Goal: Use online tool/utility: Use online tool/utility

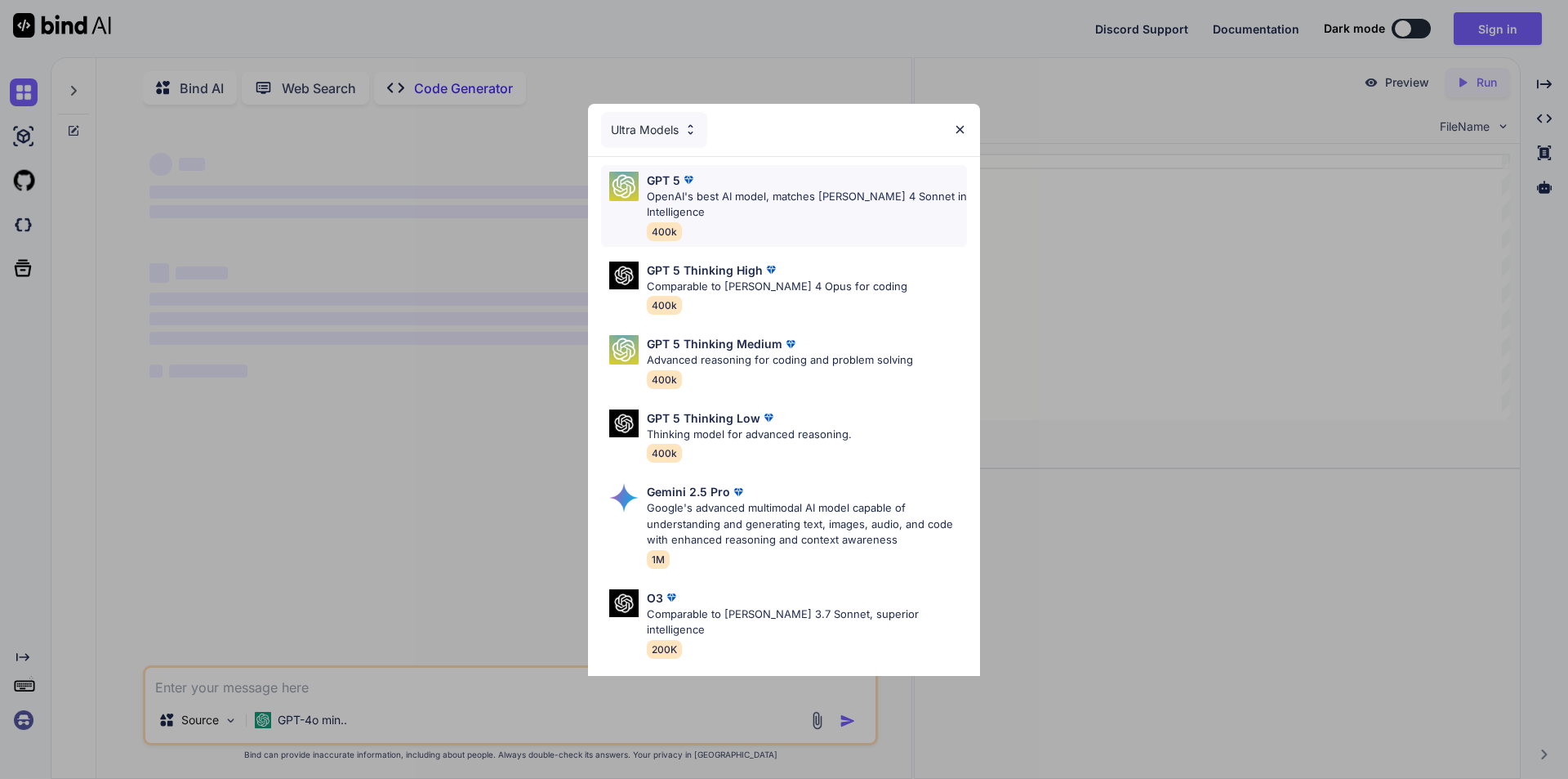
click at [667, 182] on p "GPT 5" at bounding box center [663, 180] width 33 height 17
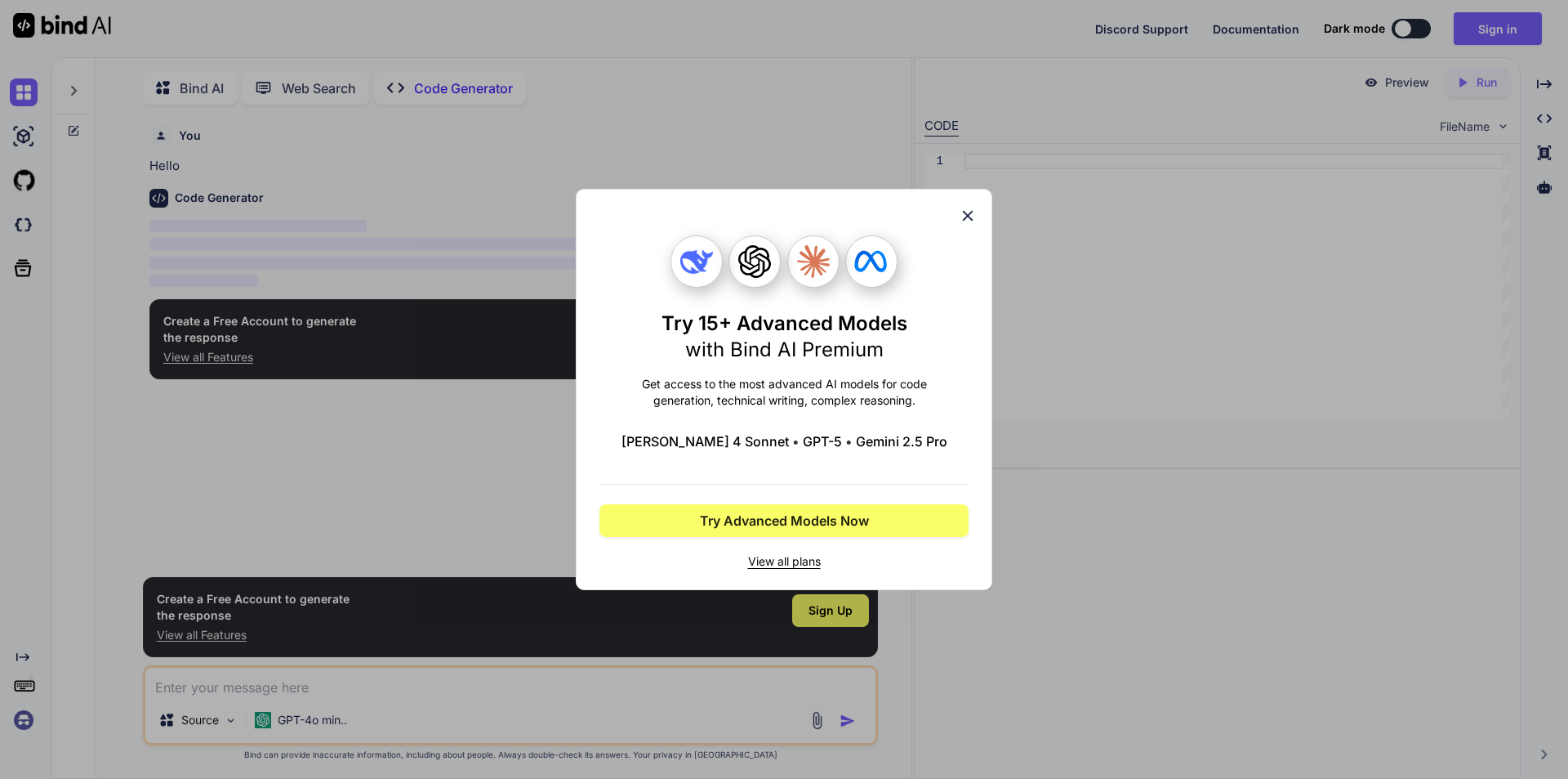
scroll to position [7, 0]
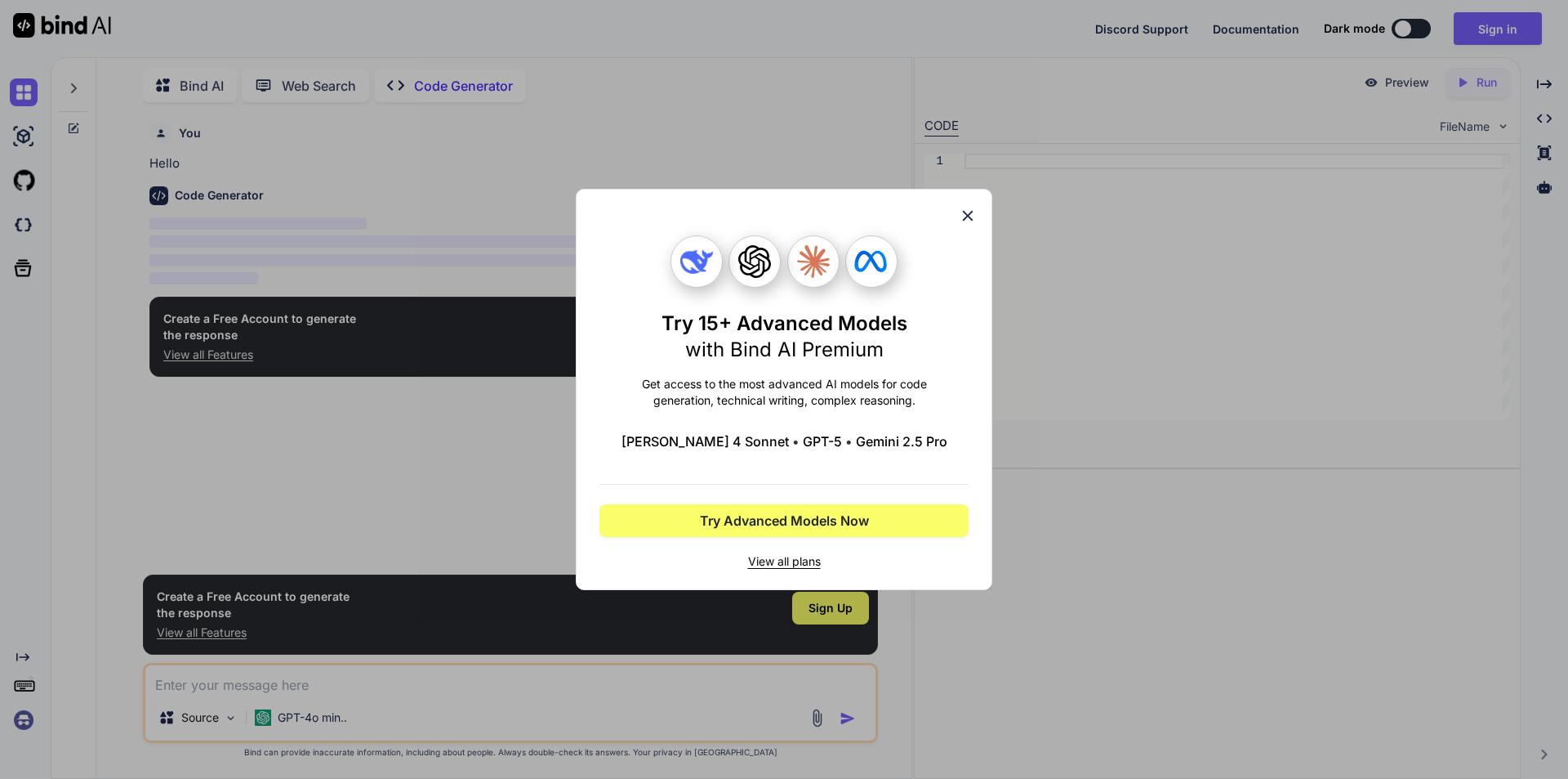
click at [972, 217] on icon at bounding box center [968, 216] width 18 height 18
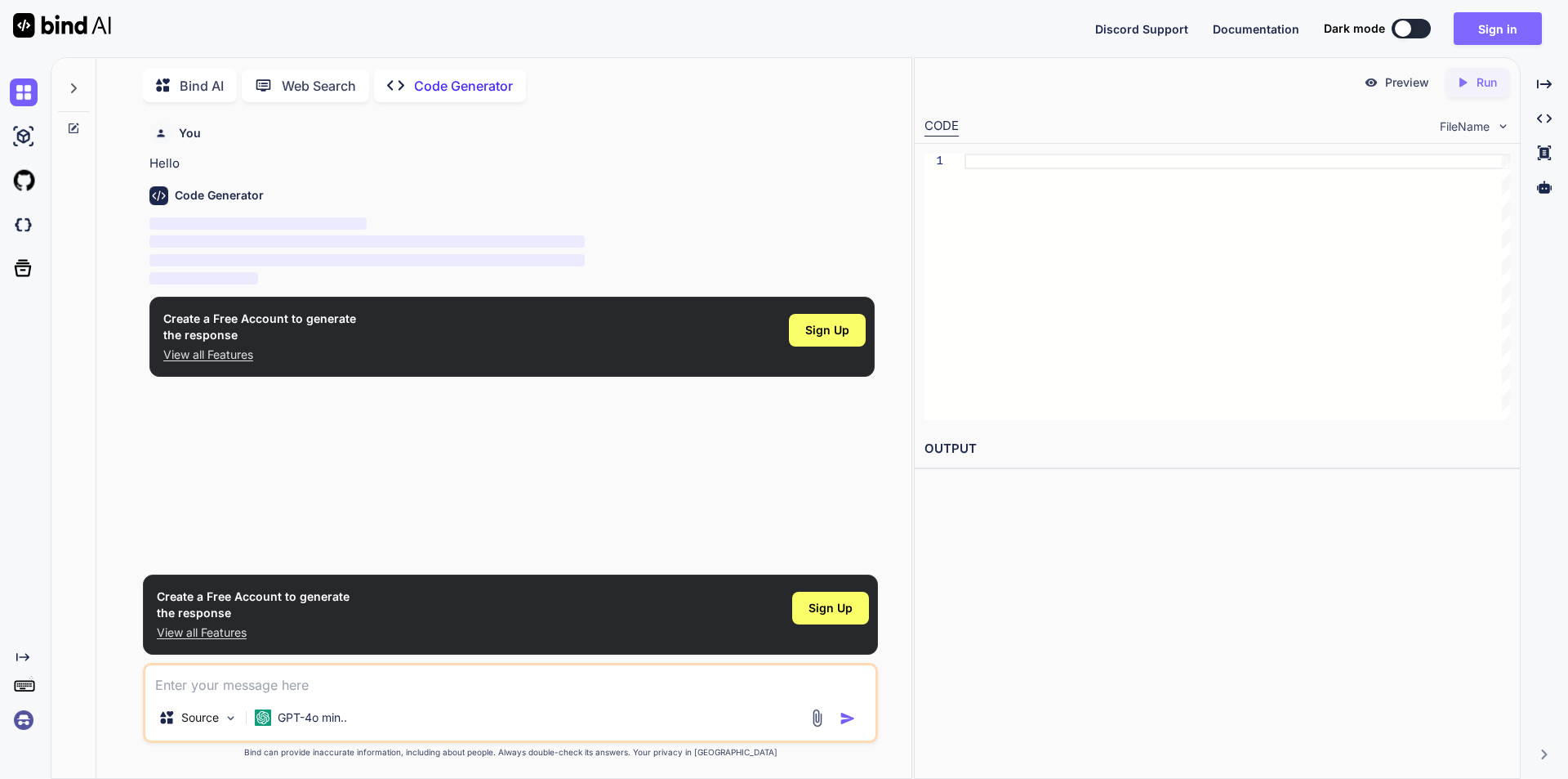
click at [1498, 31] on button "Sign in" at bounding box center [1497, 29] width 88 height 32
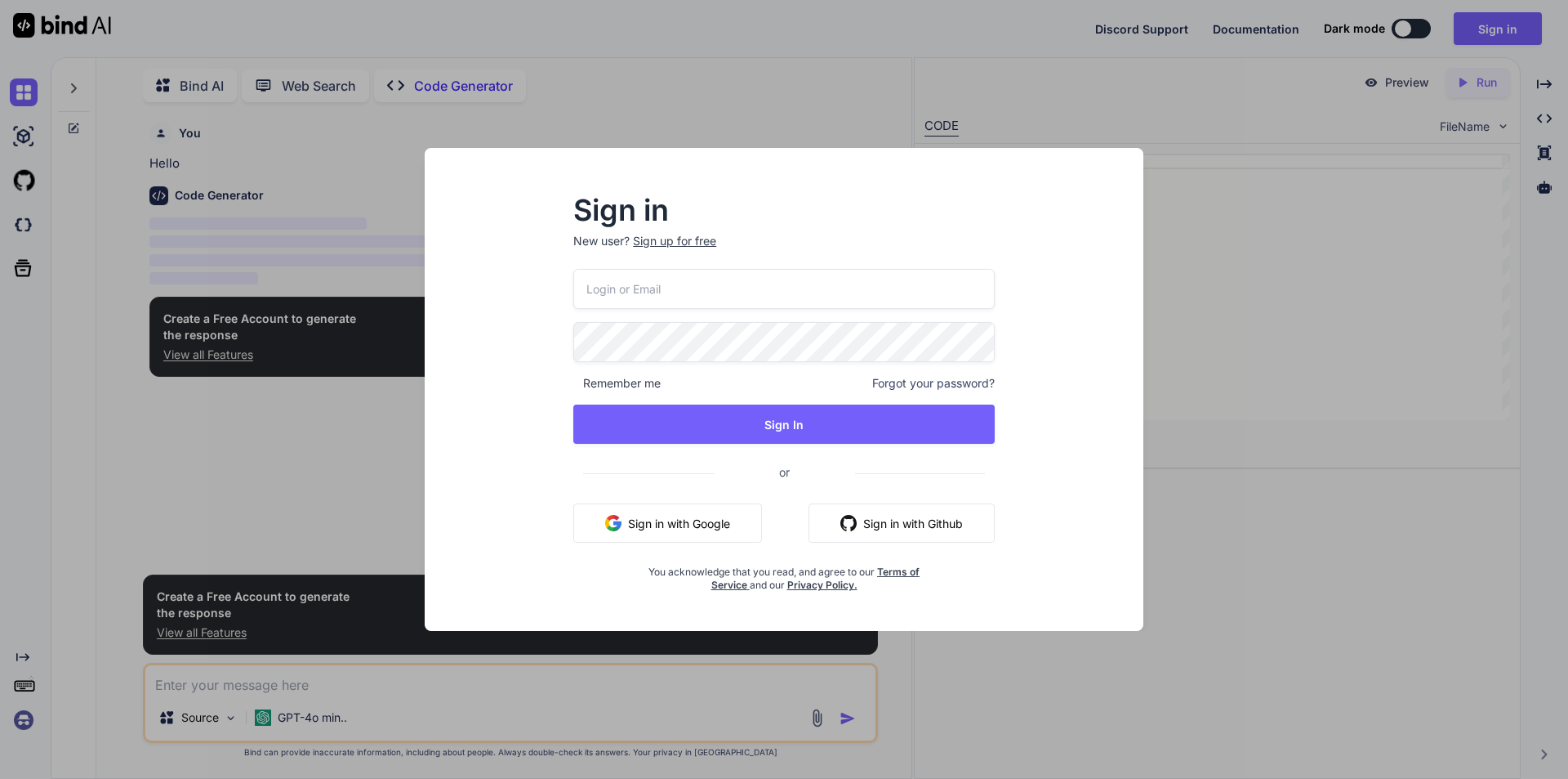
click at [681, 292] on input "email" at bounding box center [784, 289] width 422 height 40
type textarea "x"
type input "[EMAIL_ADDRESS][DOMAIN_NAME]"
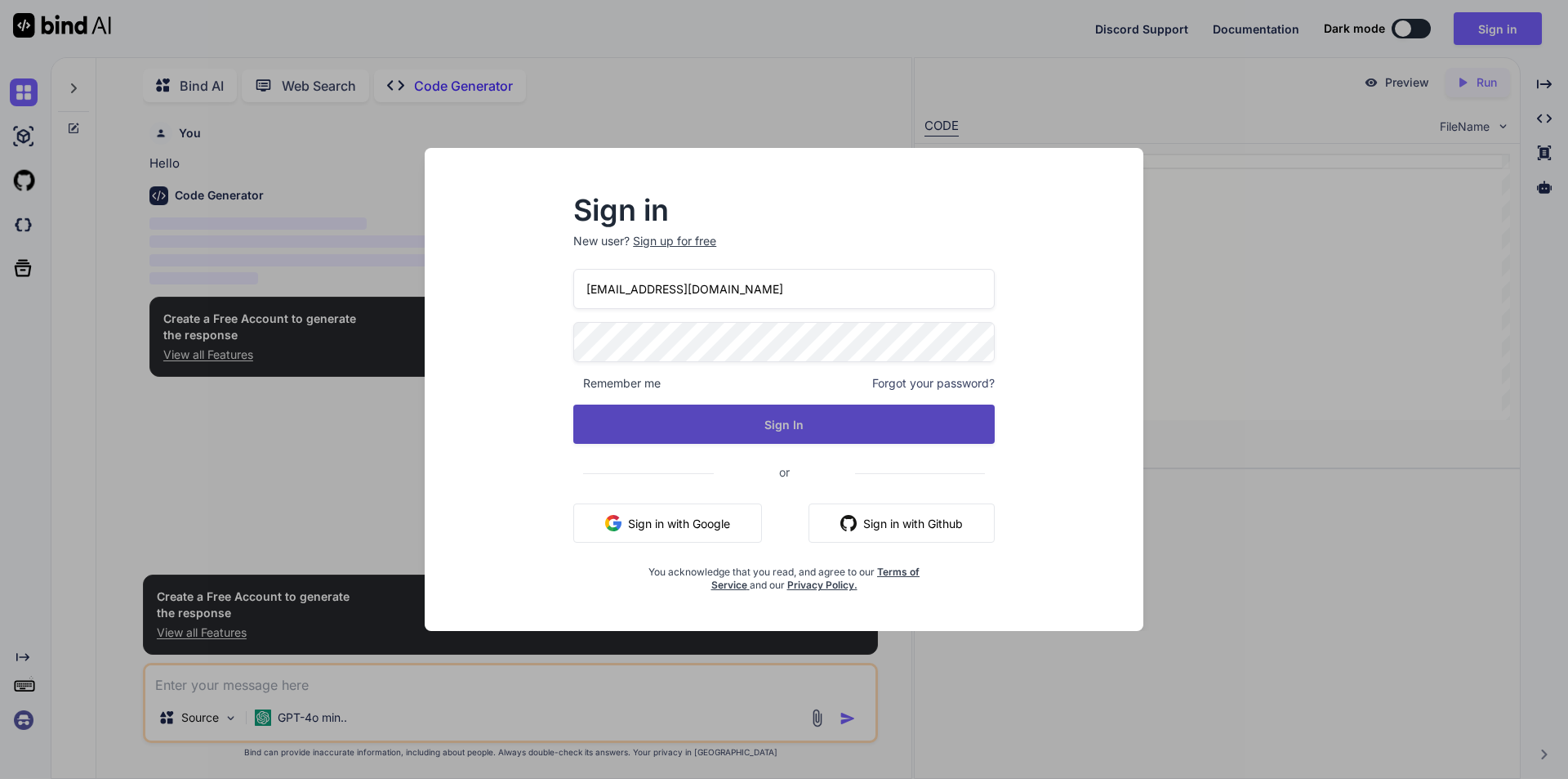
click at [793, 415] on button "Sign In" at bounding box center [784, 424] width 422 height 39
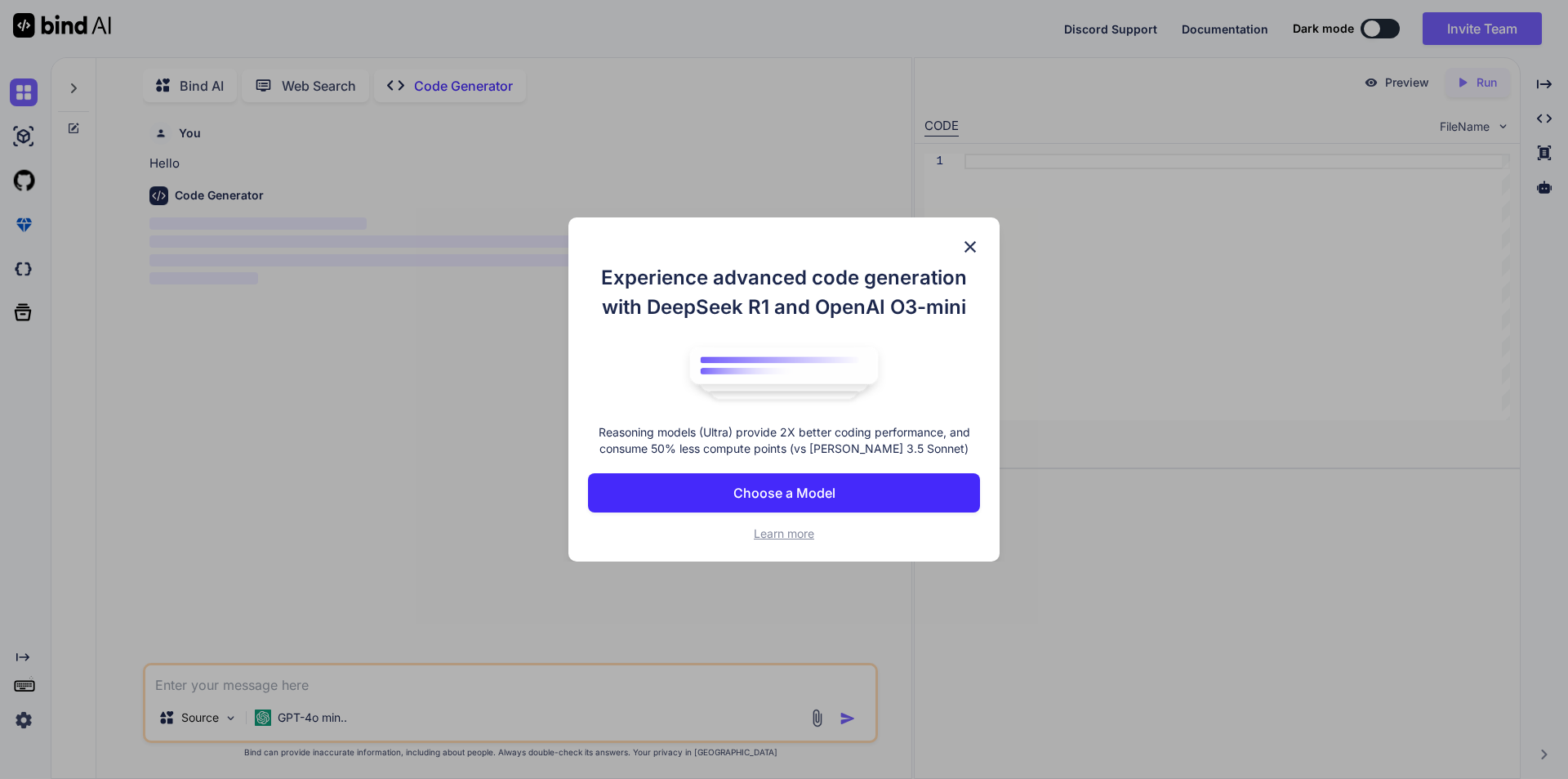
click at [776, 494] on p "Choose a Model" at bounding box center [784, 493] width 102 height 20
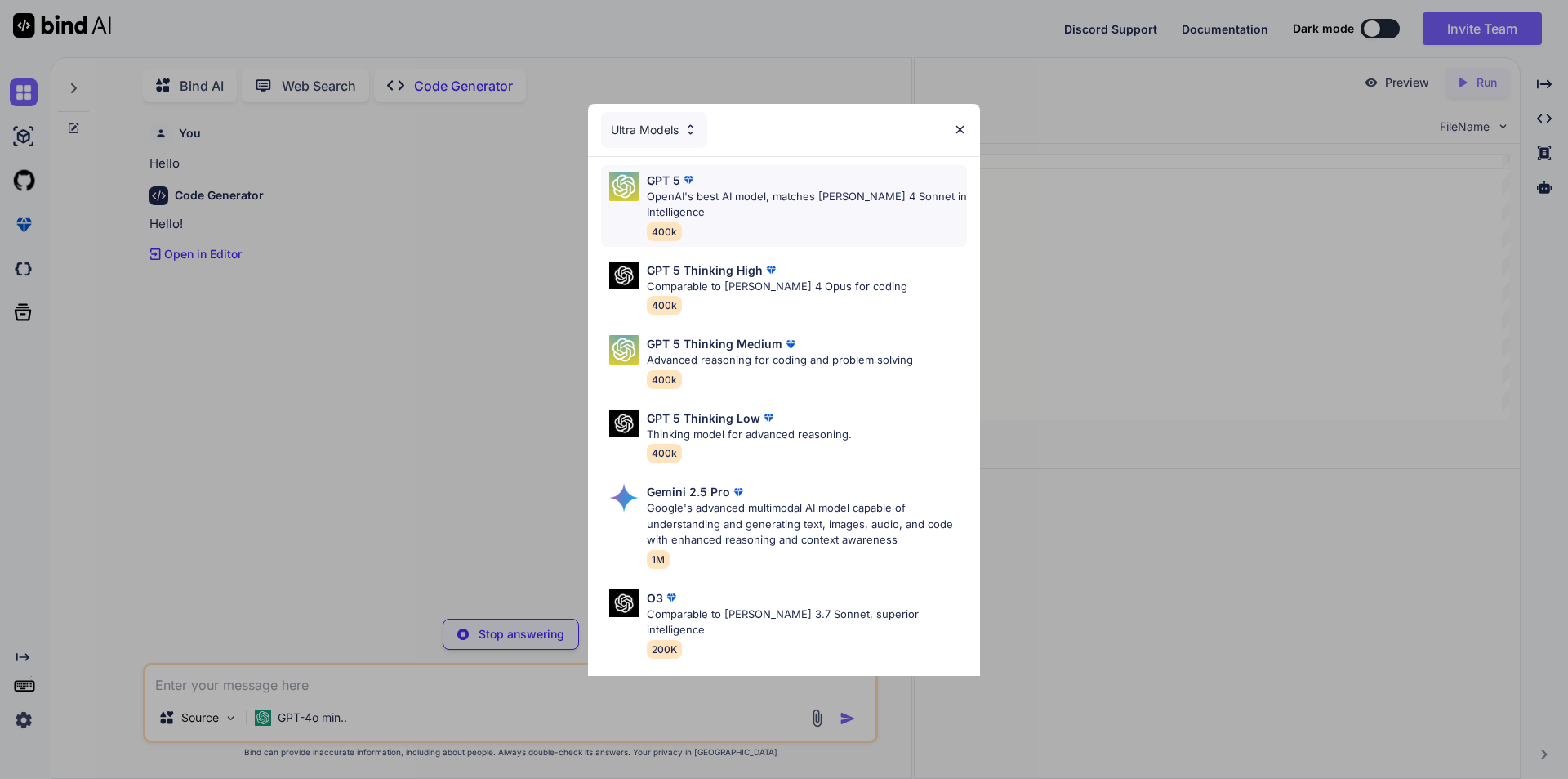
click at [710, 210] on p "OpenAI's best AI model, matches [PERSON_NAME] 4 Sonnet in Intelligence" at bounding box center [806, 204] width 320 height 32
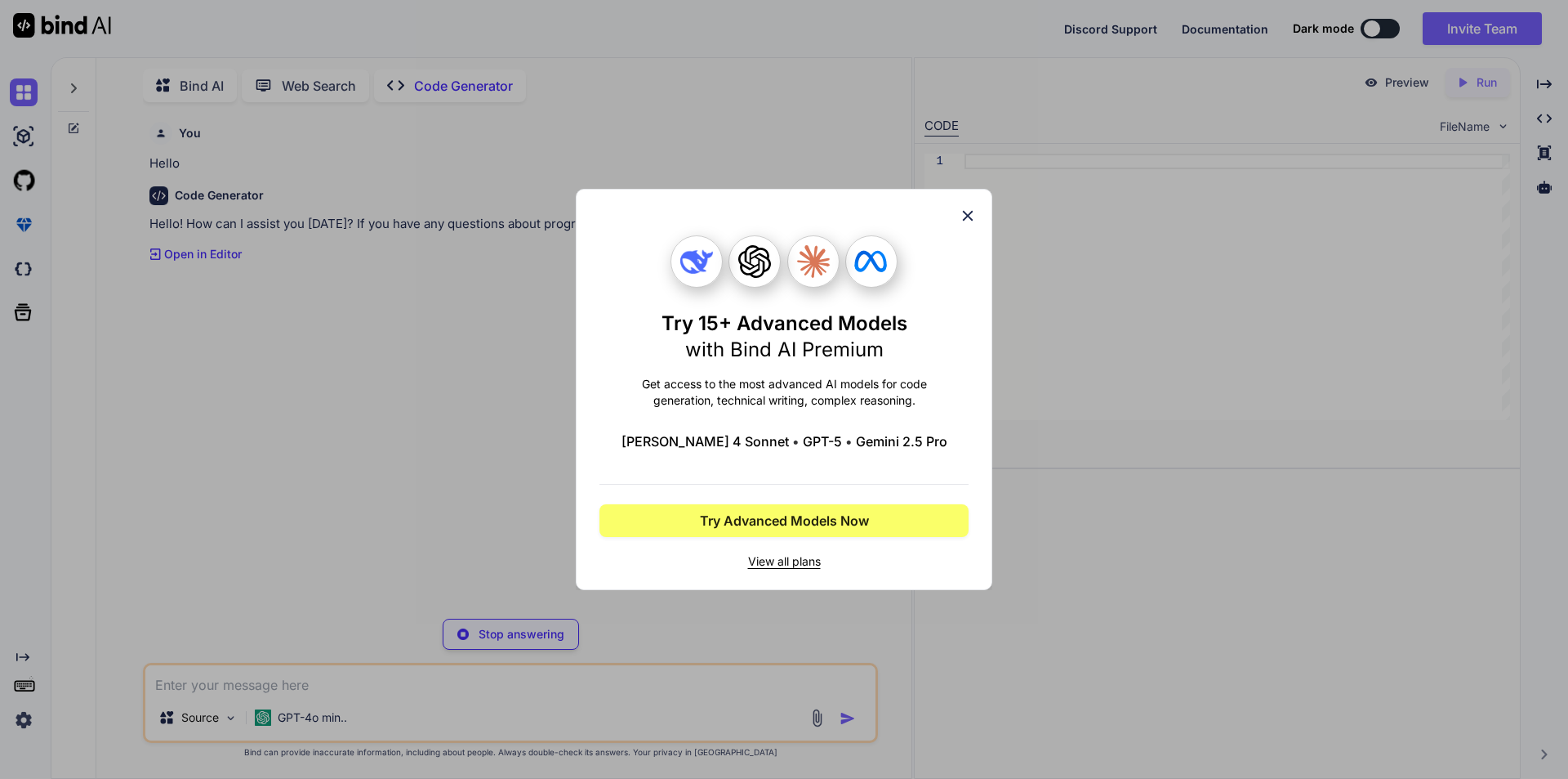
type textarea "x"
click at [964, 219] on icon at bounding box center [968, 216] width 18 height 18
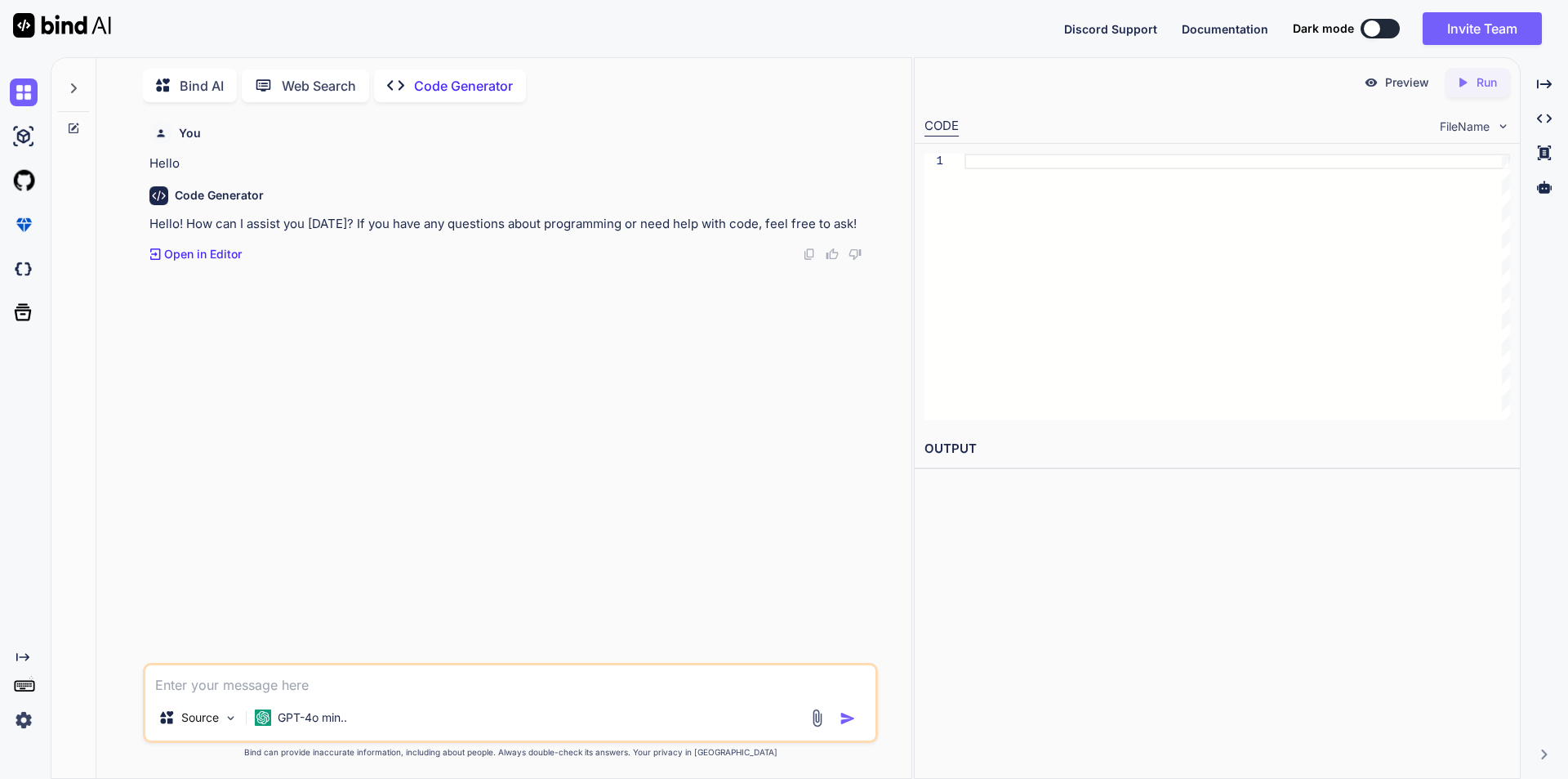
click at [297, 676] on textarea at bounding box center [510, 680] width 730 height 30
type textarea "write selenium java code for sliding a slider element on a webpage"
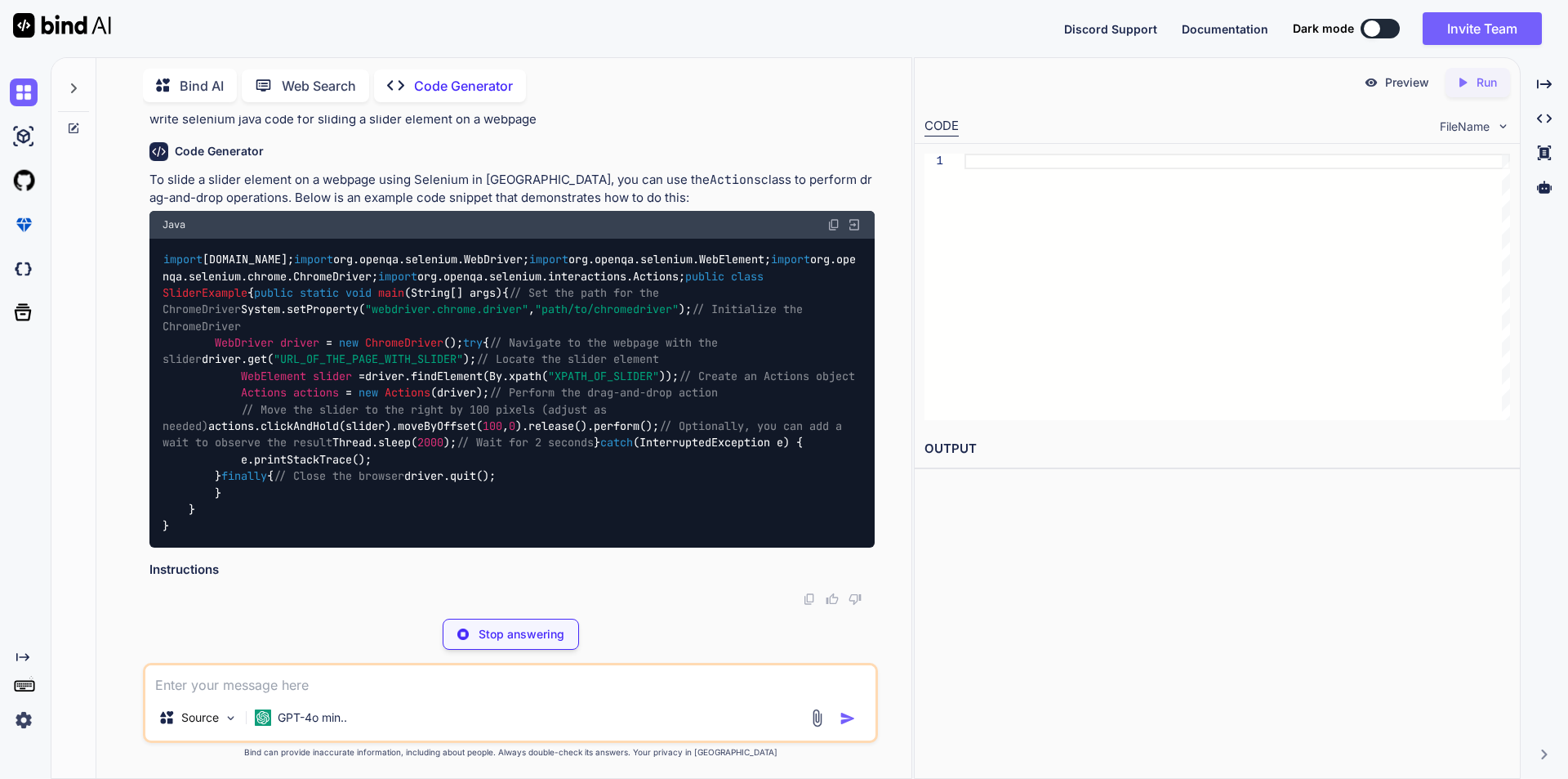
scroll to position [513, 0]
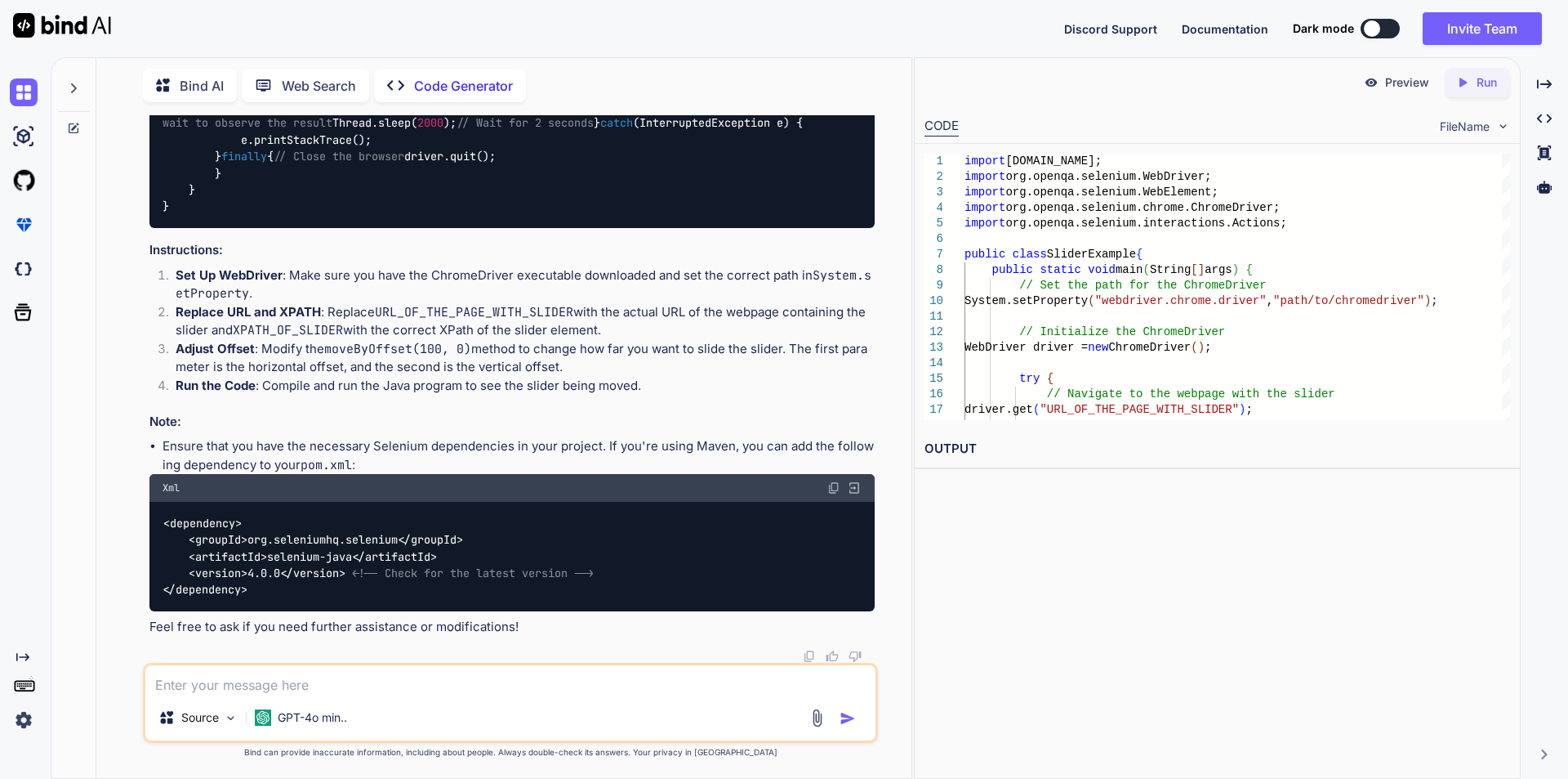
drag, startPoint x: 259, startPoint y: 357, endPoint x: 675, endPoint y: 357, distance: 416.0
click at [675, 229] on div "import [DOMAIN_NAME]; import org.openqa.selenium.WebDriver; import org.openqa.s…" at bounding box center [512, 74] width 725 height 309
click at [714, 229] on div "import [DOMAIN_NAME]; import org.openqa.selenium.WebDriver; import org.openqa.s…" at bounding box center [512, 74] width 725 height 309
click at [551, 229] on div "import [DOMAIN_NAME]; import org.openqa.selenium.WebDriver; import org.openqa.s…" at bounding box center [512, 74] width 725 height 309
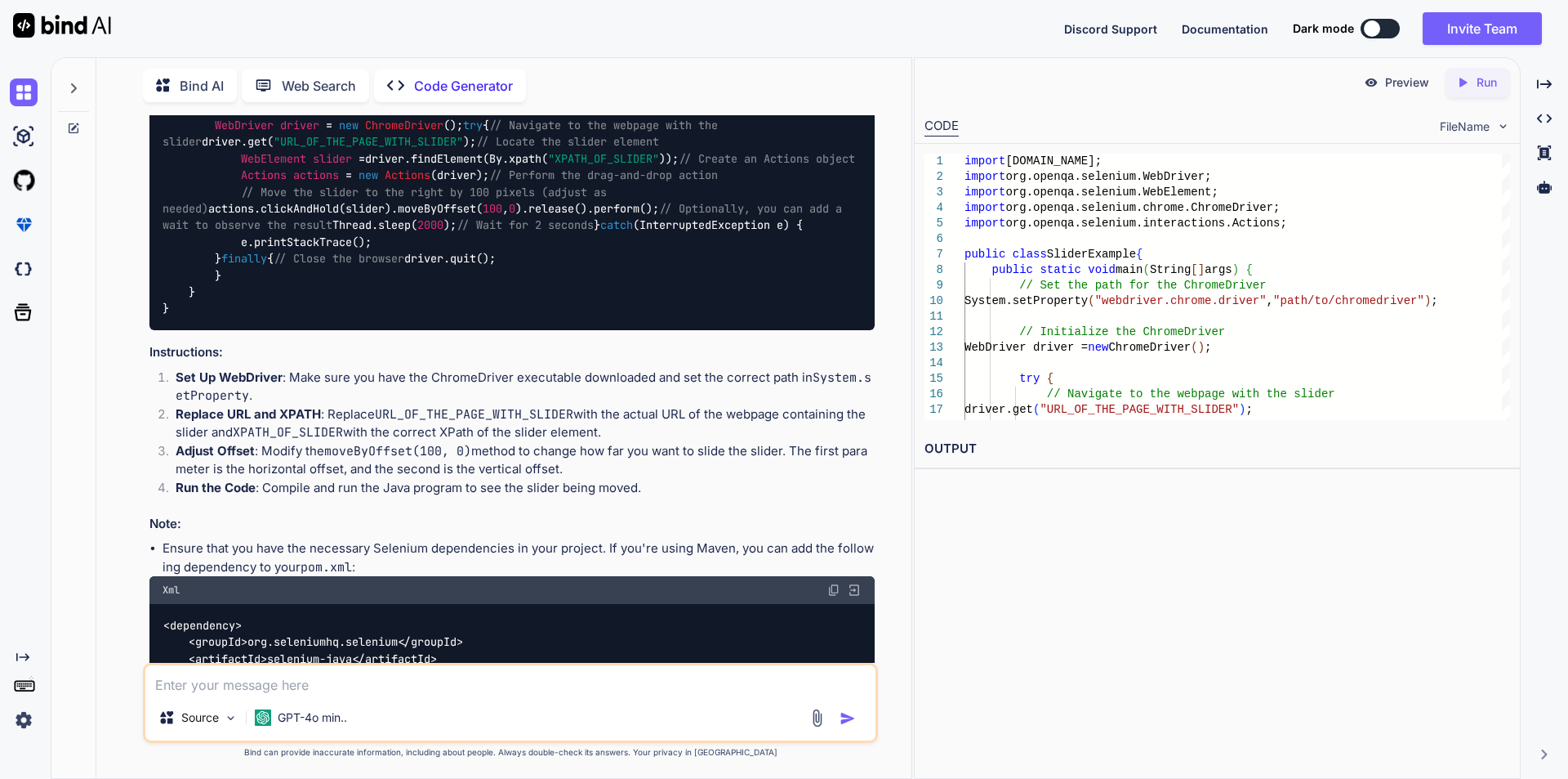
scroll to position [491, 0]
